Goal: Transaction & Acquisition: Obtain resource

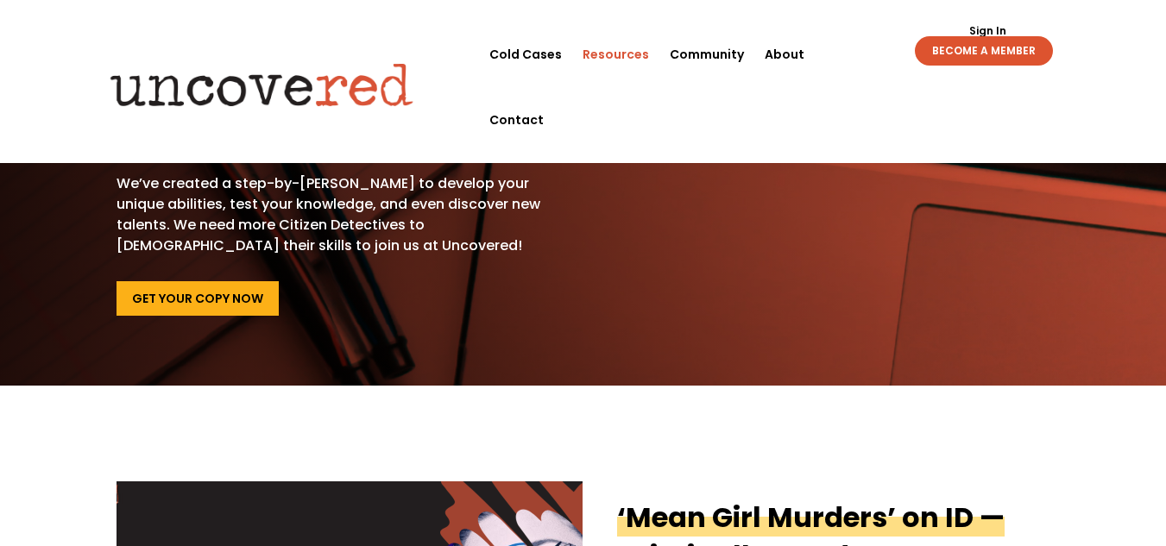
scroll to position [69, 0]
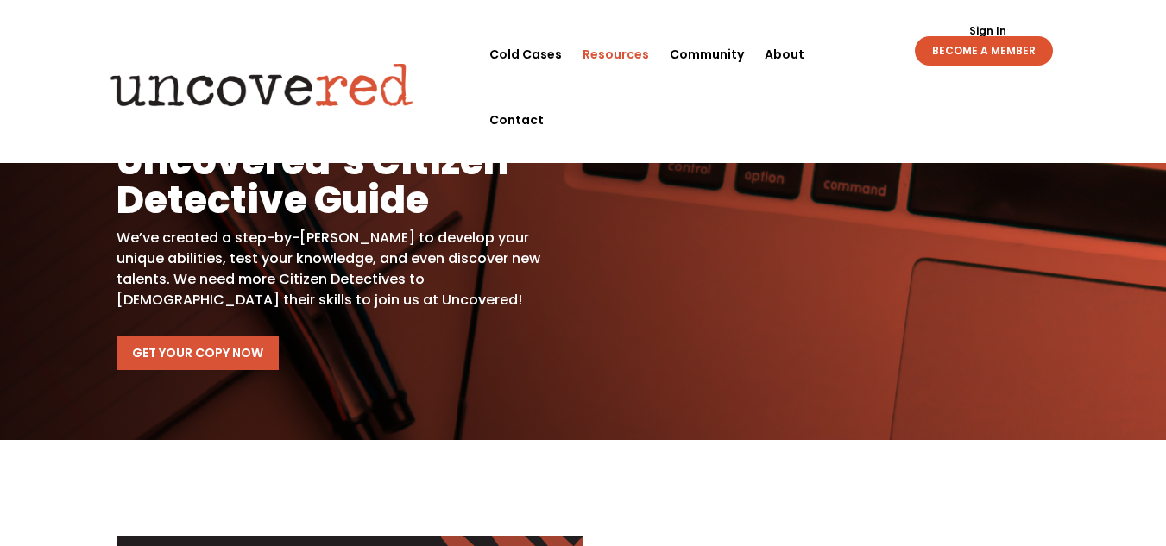
click at [236, 338] on link "Get Your Copy Now" at bounding box center [198, 353] width 162 height 35
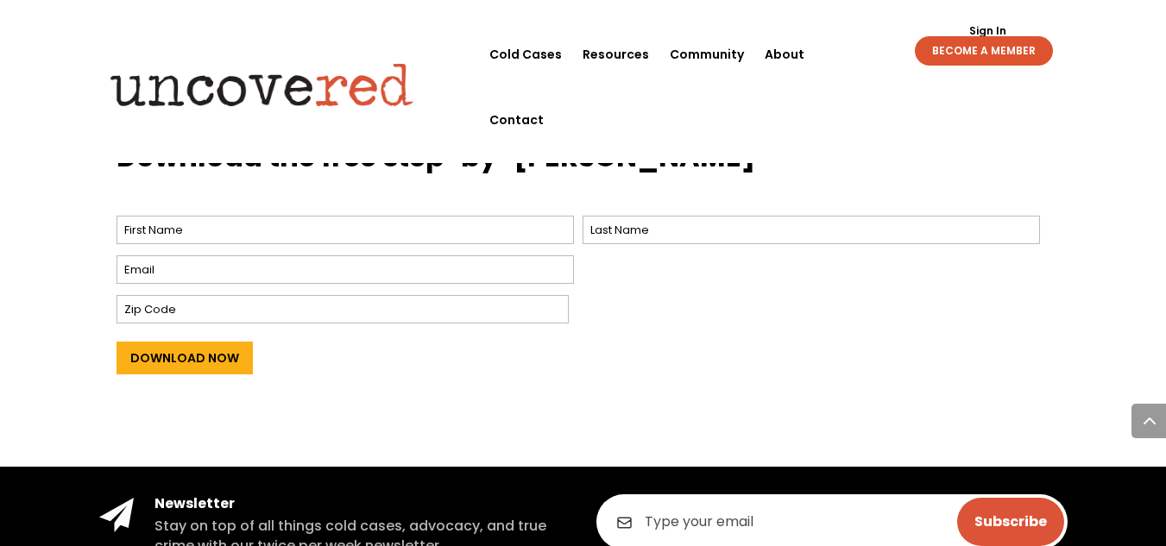
scroll to position [725, 0]
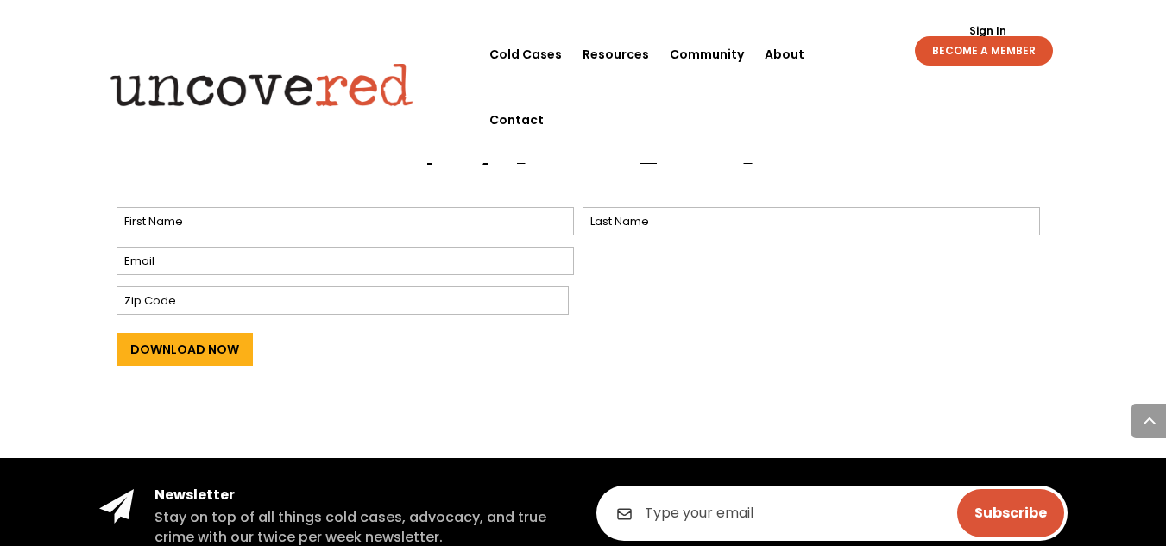
click at [387, 237] on span "First" at bounding box center [350, 221] width 466 height 37
click at [401, 214] on input "First" at bounding box center [345, 221] width 457 height 28
type input "Anya"
type input "Zakula"
click at [285, 271] on input "Email *" at bounding box center [345, 261] width 457 height 28
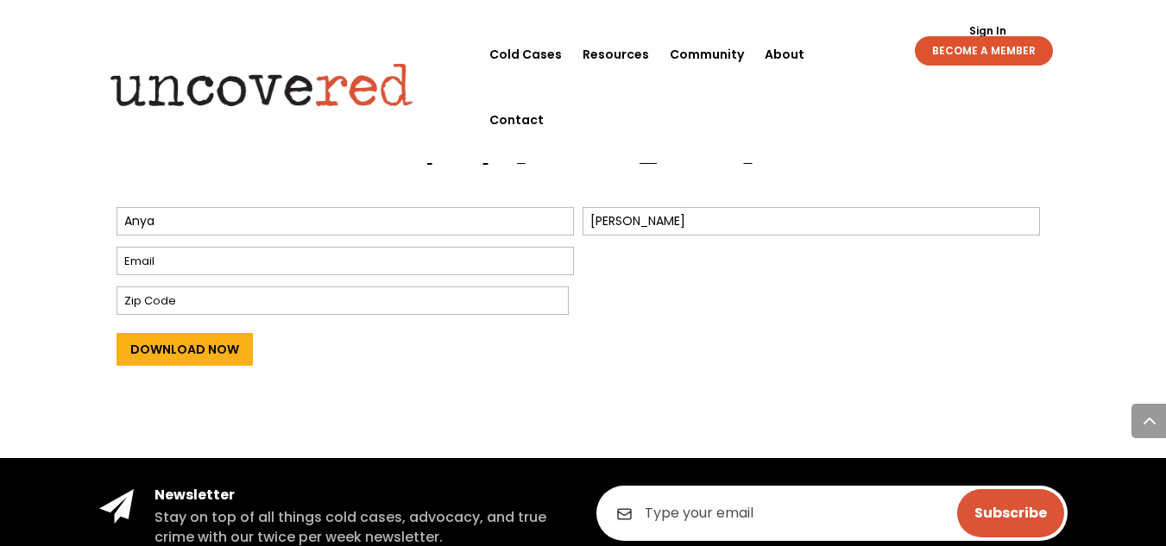
type input "anyazak9427@gmail.com"
type input "60448"
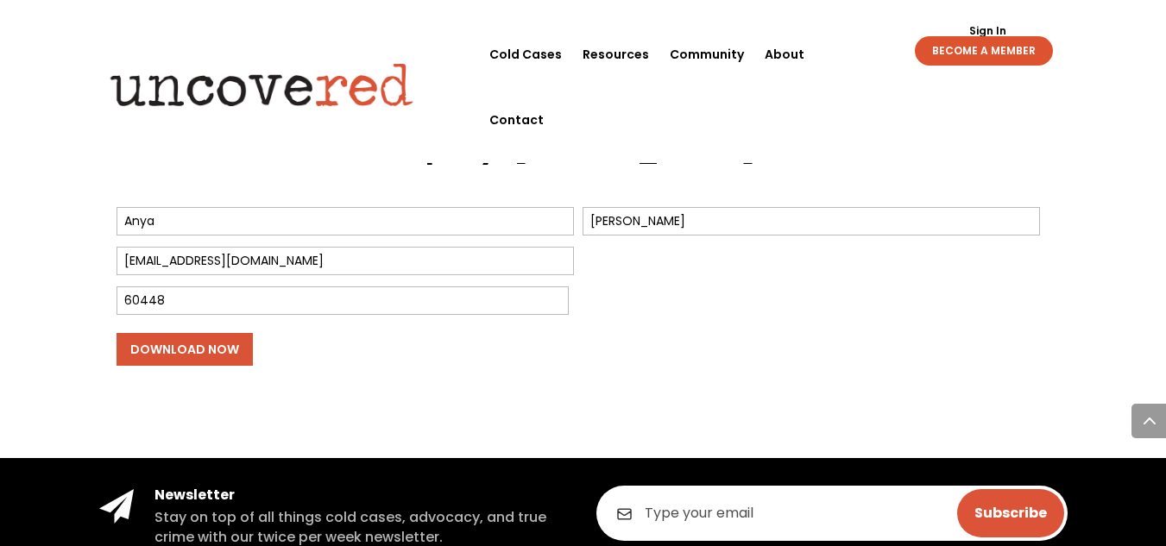
click at [193, 346] on input "Download Now" at bounding box center [185, 349] width 136 height 33
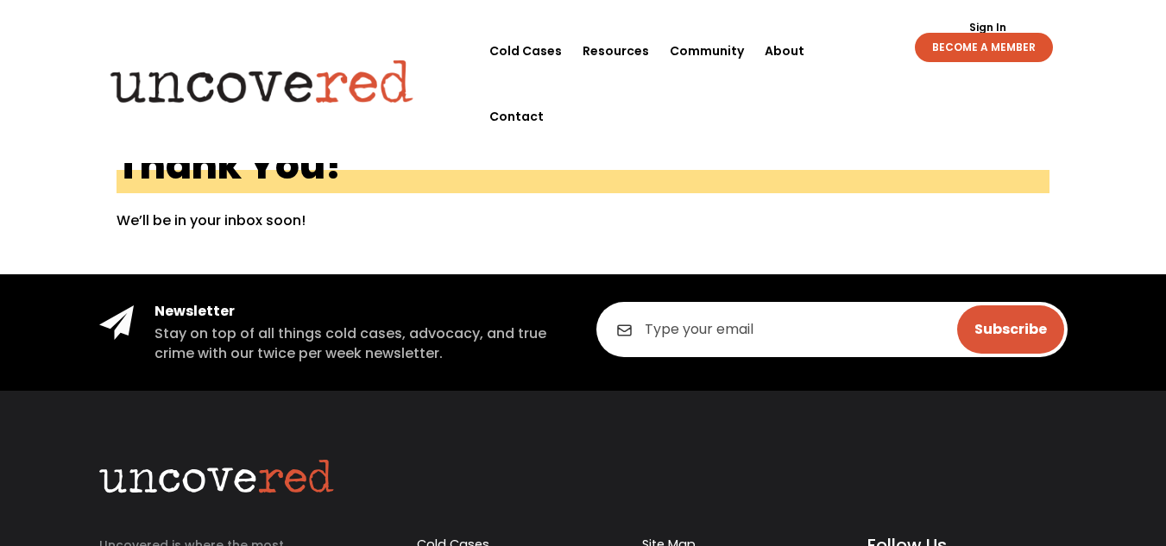
click at [332, 60] on img at bounding box center [262, 80] width 332 height 67
